Goal: Task Accomplishment & Management: Manage account settings

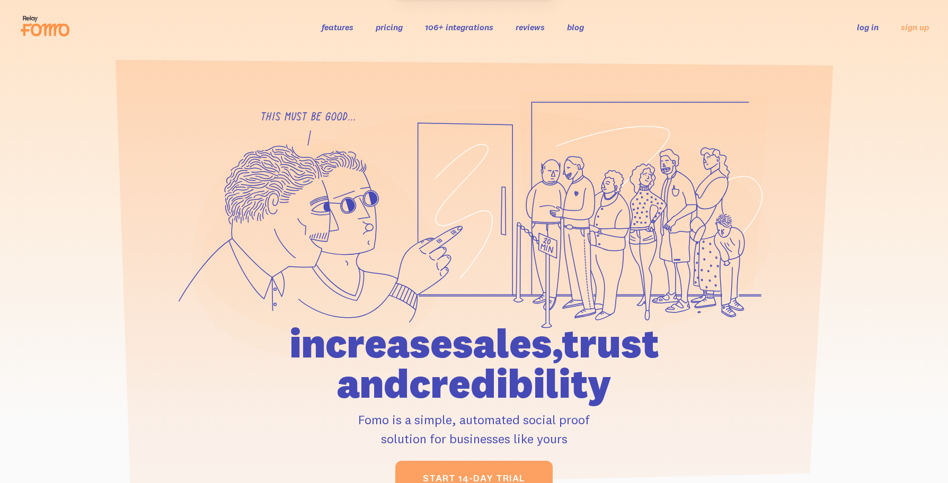
click at [863, 23] on link "log in" at bounding box center [868, 27] width 22 height 11
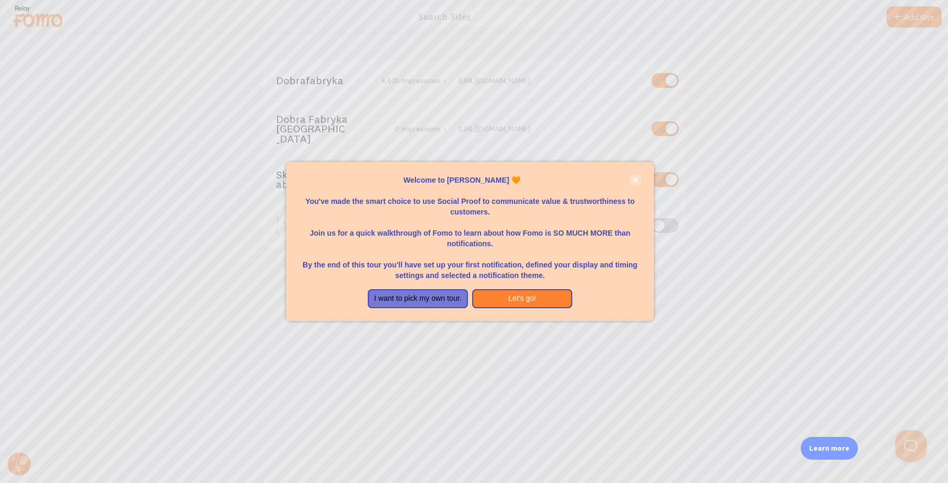
click at [639, 186] on button "close," at bounding box center [635, 180] width 11 height 11
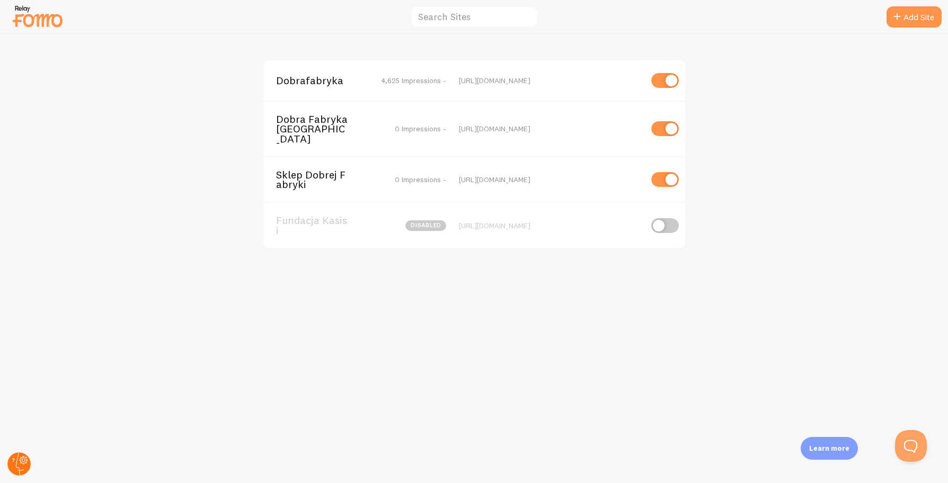
click at [29, 463] on circle at bounding box center [18, 464] width 23 height 23
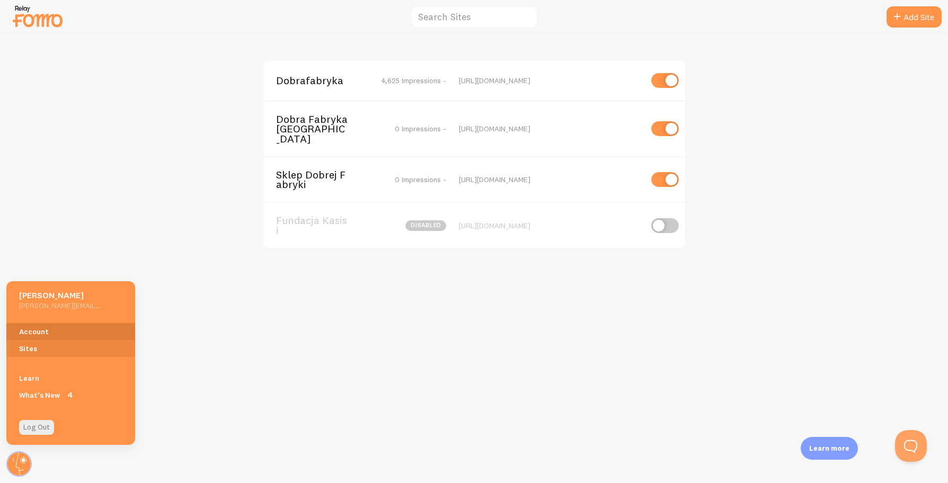
click at [85, 329] on link "Account" at bounding box center [70, 331] width 129 height 17
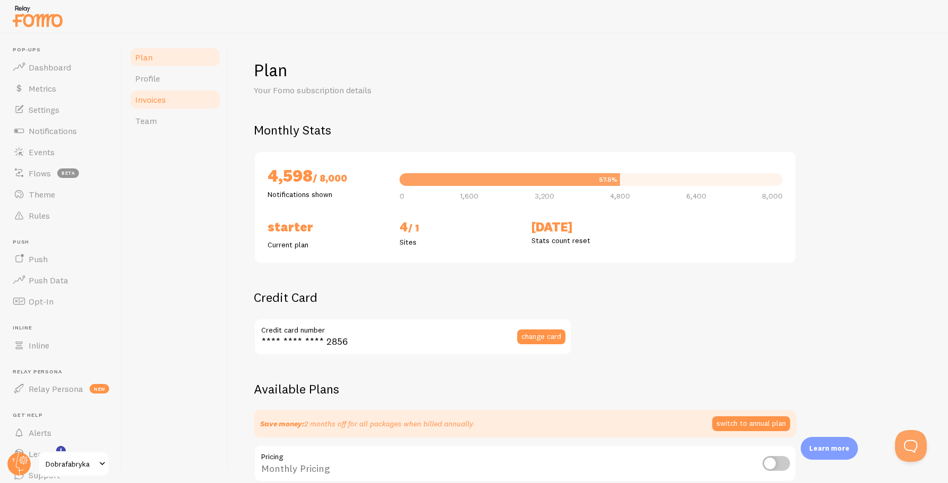
click at [176, 99] on link "Invoices" at bounding box center [175, 99] width 93 height 21
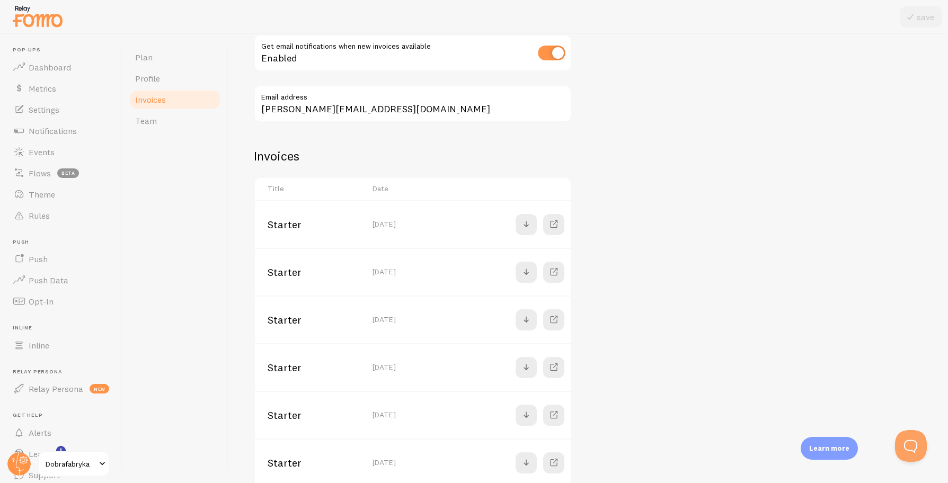
scroll to position [169, 0]
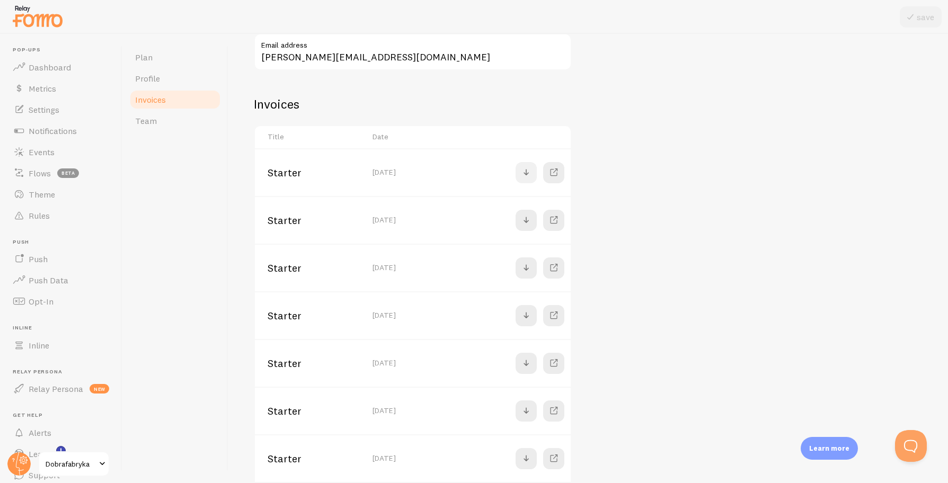
click at [529, 171] on span at bounding box center [526, 172] width 13 height 13
